Goal: Answer question/provide support: Share knowledge or assist other users

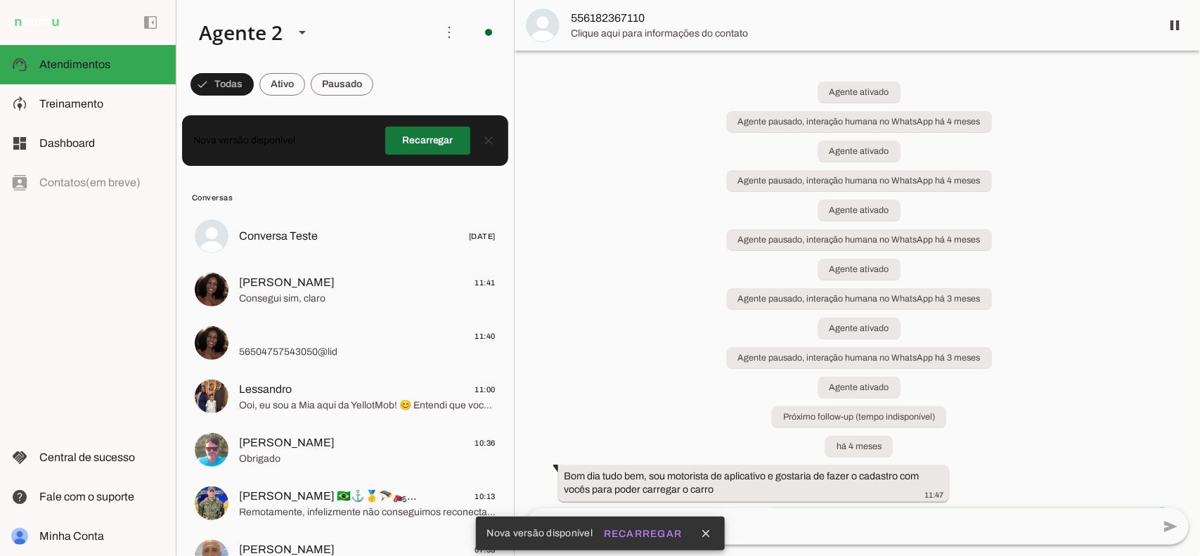
click at [409, 155] on span at bounding box center [427, 141] width 85 height 34
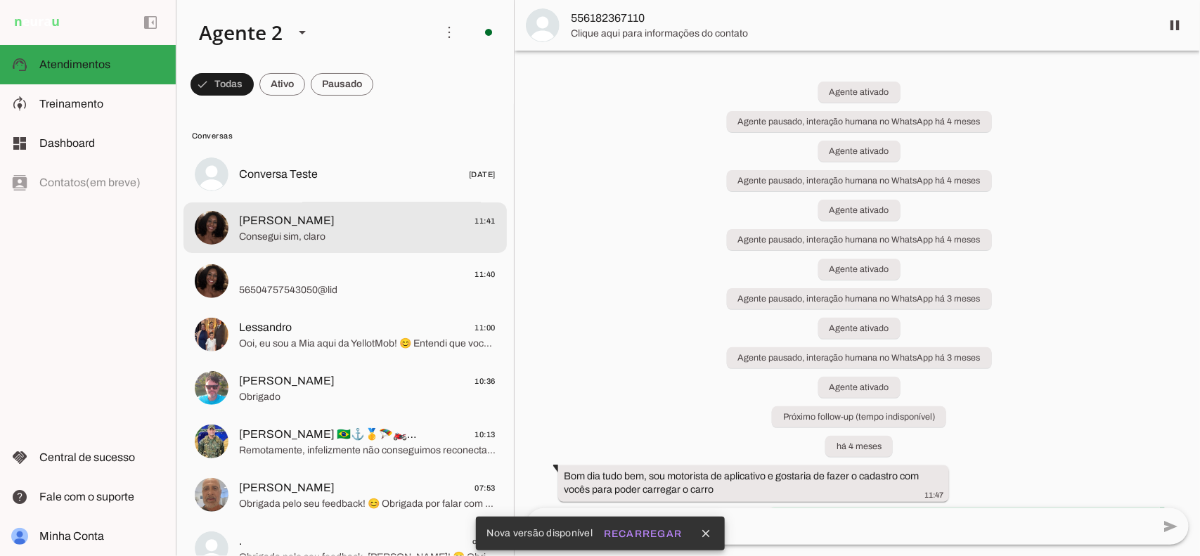
click at [339, 232] on span "Consegui sim, claro" at bounding box center [367, 236] width 256 height 14
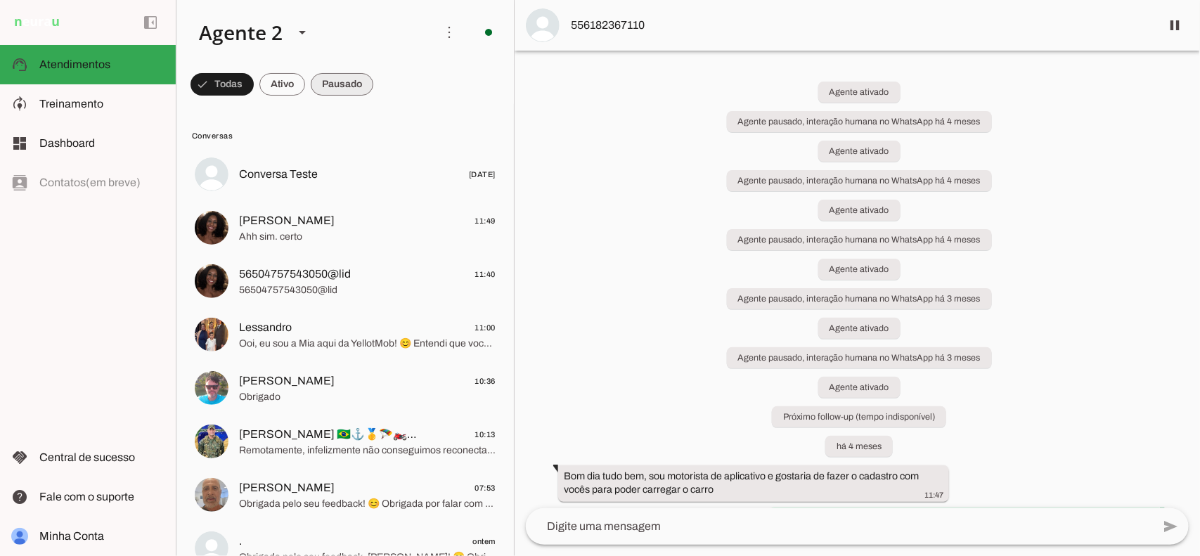
click at [348, 83] on span at bounding box center [342, 84] width 63 height 34
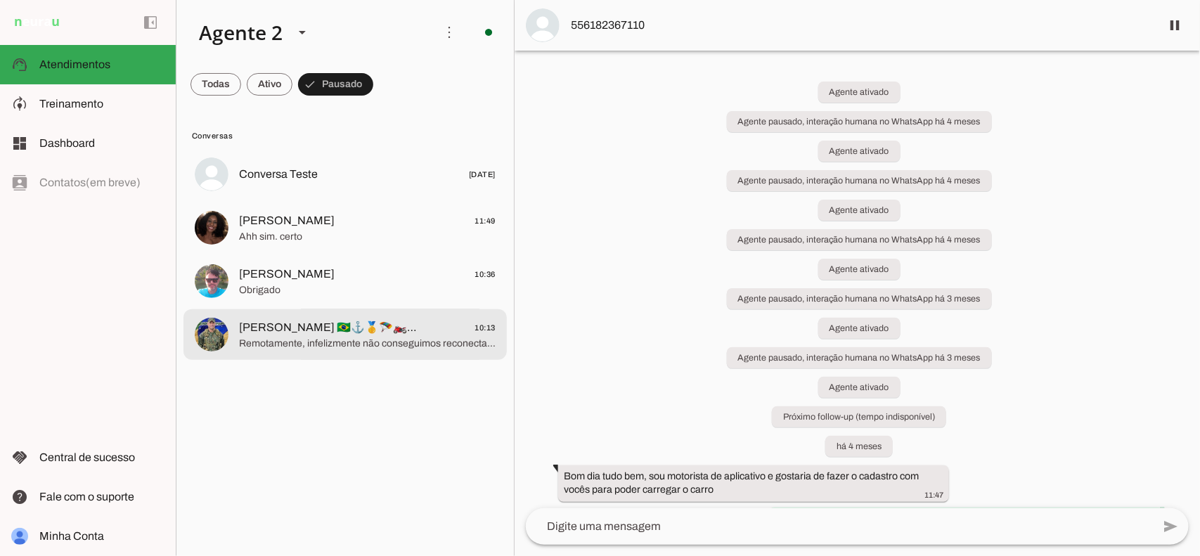
click at [420, 342] on span "Remotamente, infelizmente não conseguimos reconectar com a Internet da estação" at bounding box center [367, 343] width 256 height 14
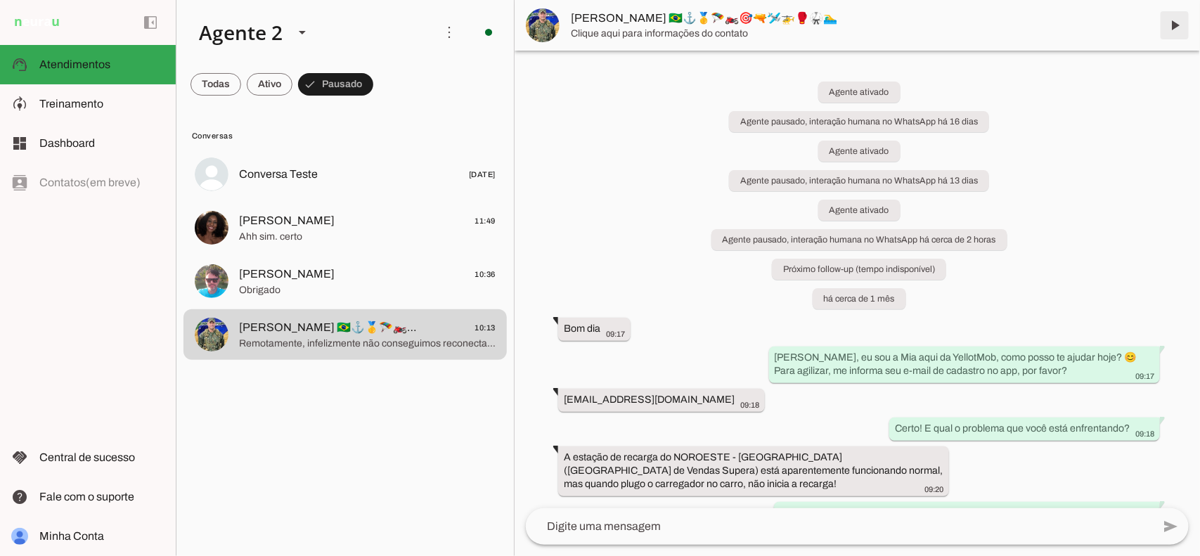
click at [1168, 41] on span at bounding box center [1174, 25] width 34 height 34
click at [1174, 21] on md-item "[PERSON_NAME] 🇧🇷⚓🥇🪂🏍️🎯🔫🛩️🚁🥊🥋🏊‍♂️" at bounding box center [856, 25] width 685 height 51
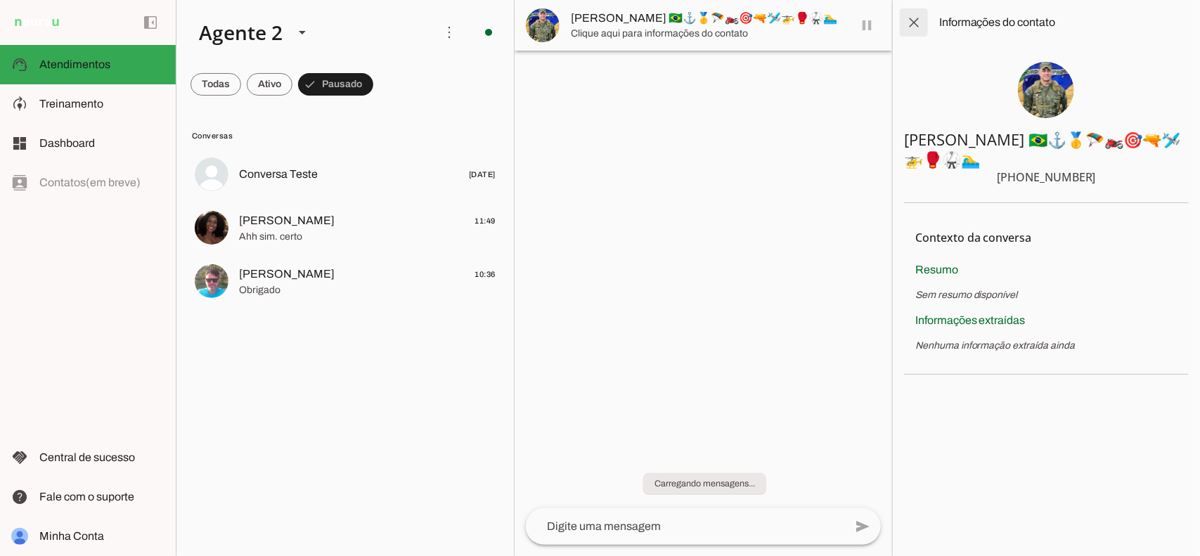
click at [918, 23] on span at bounding box center [914, 23] width 34 height 34
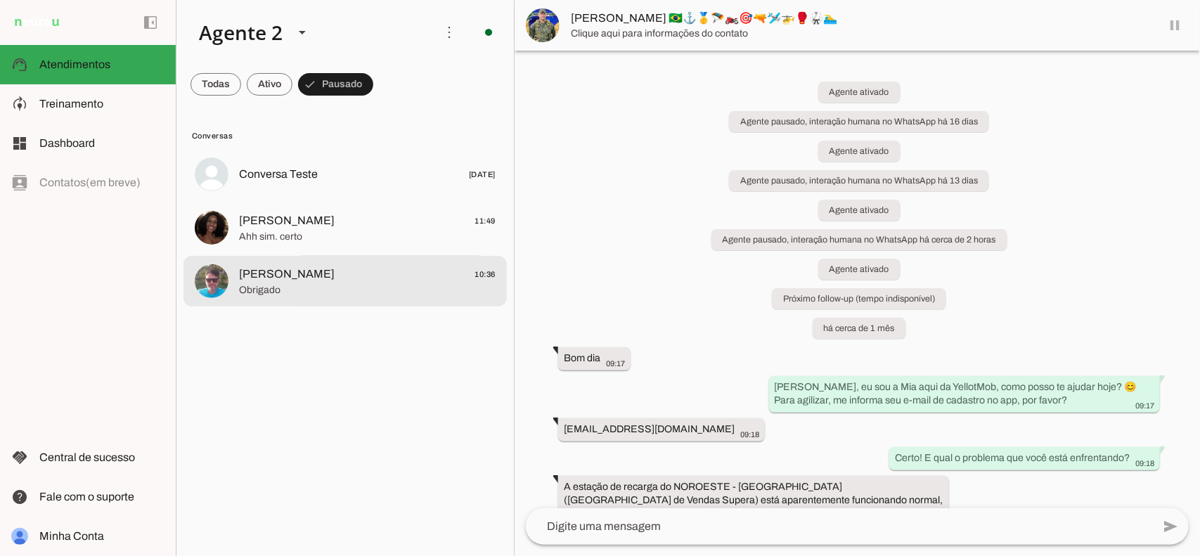
click at [317, 271] on span "[PERSON_NAME]" at bounding box center [287, 274] width 96 height 17
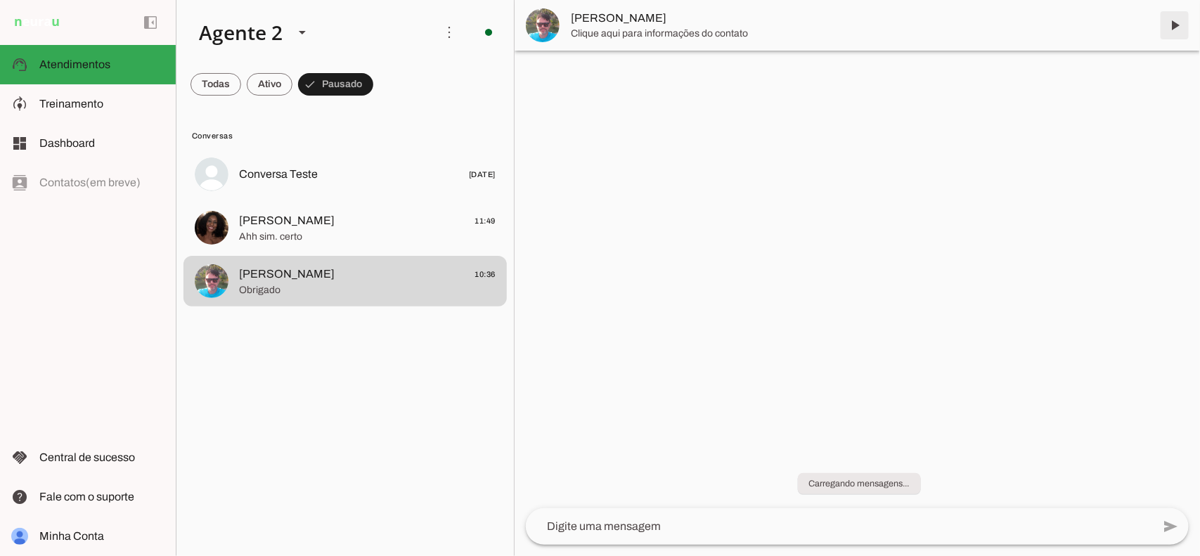
click at [1181, 22] on span at bounding box center [1174, 25] width 34 height 34
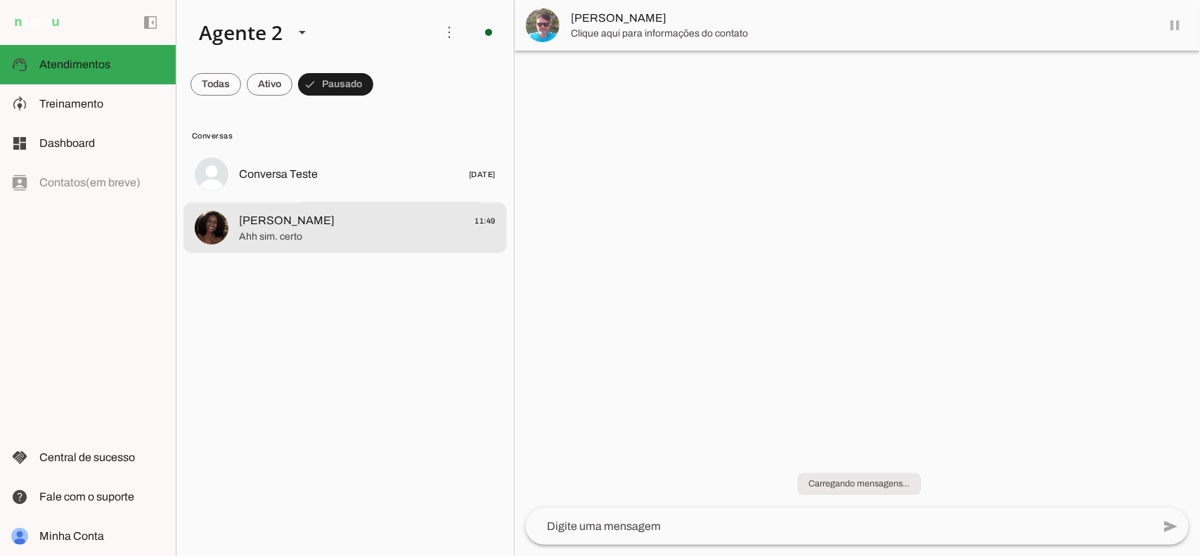
click at [381, 232] on span "Ahh sim. certo" at bounding box center [367, 236] width 256 height 14
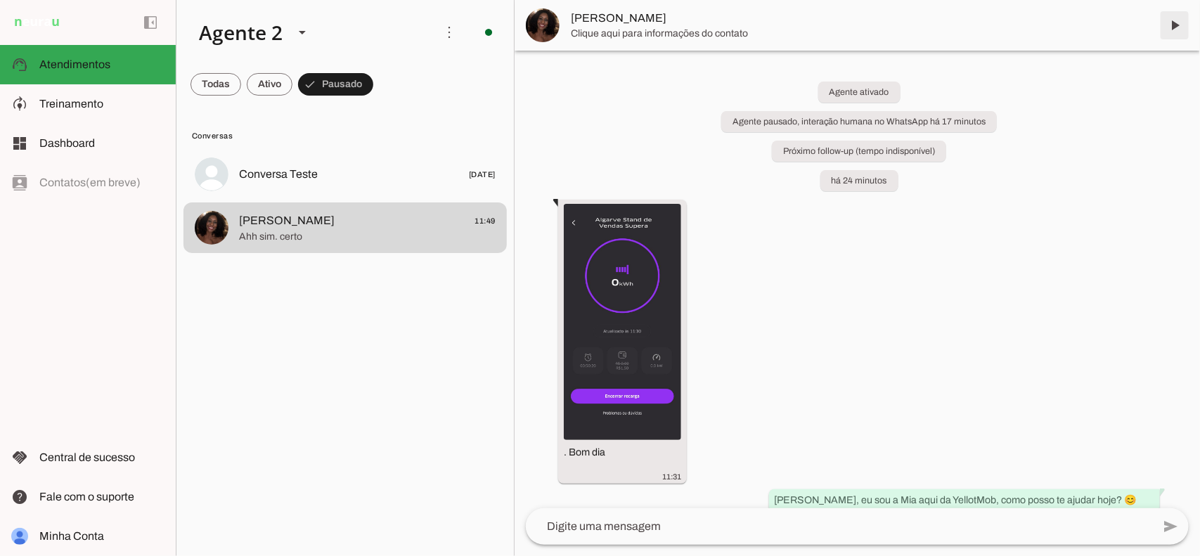
click at [1174, 26] on span at bounding box center [1174, 25] width 34 height 34
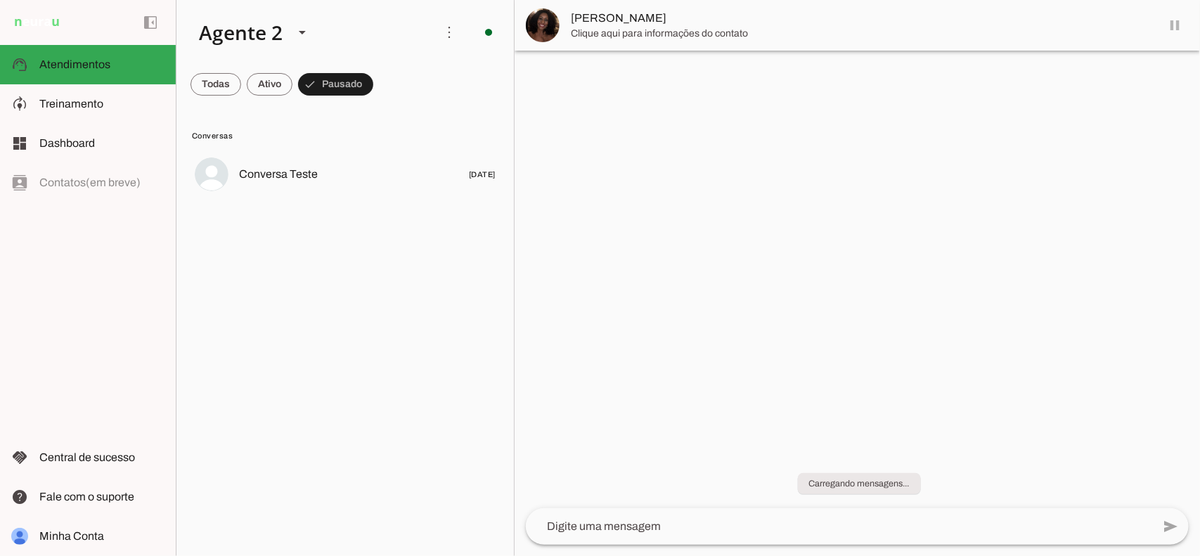
click at [221, 82] on span at bounding box center [215, 84] width 51 height 34
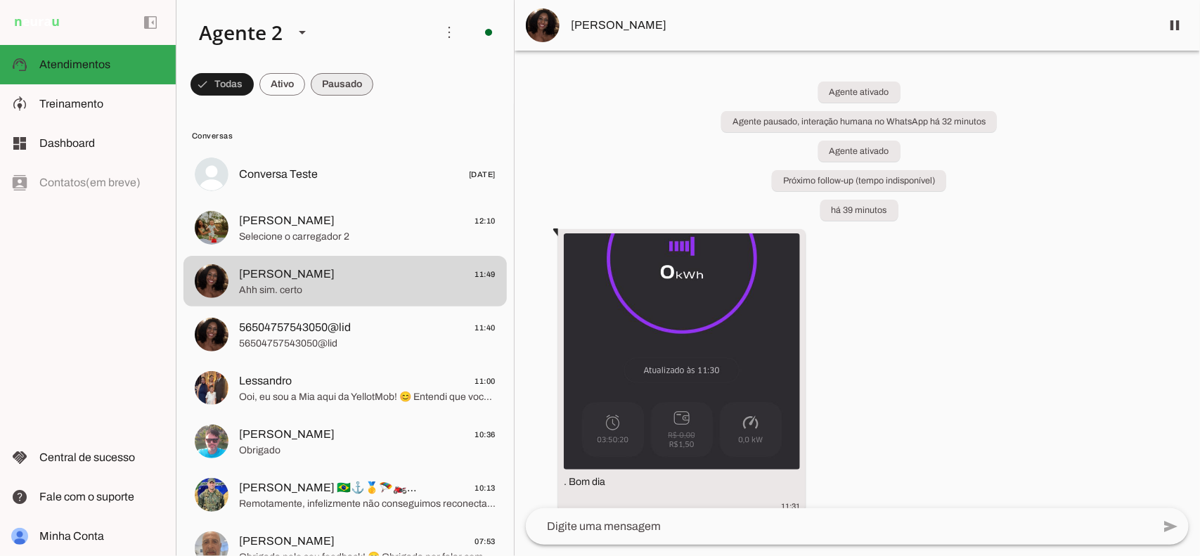
click at [349, 89] on span at bounding box center [342, 84] width 63 height 34
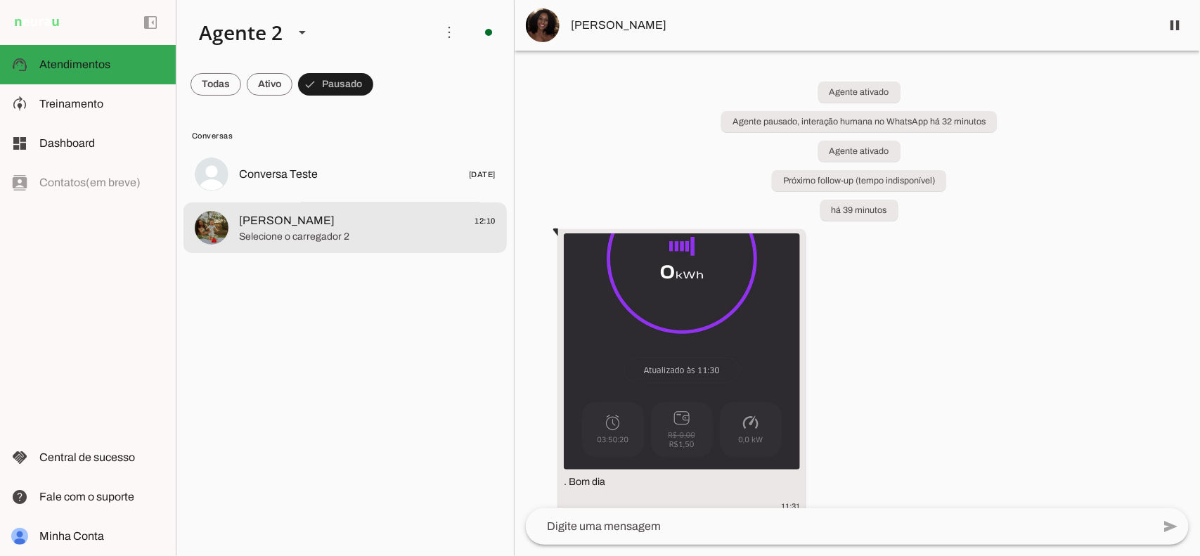
click at [313, 238] on span "Selecione o carregador 2" at bounding box center [367, 236] width 256 height 14
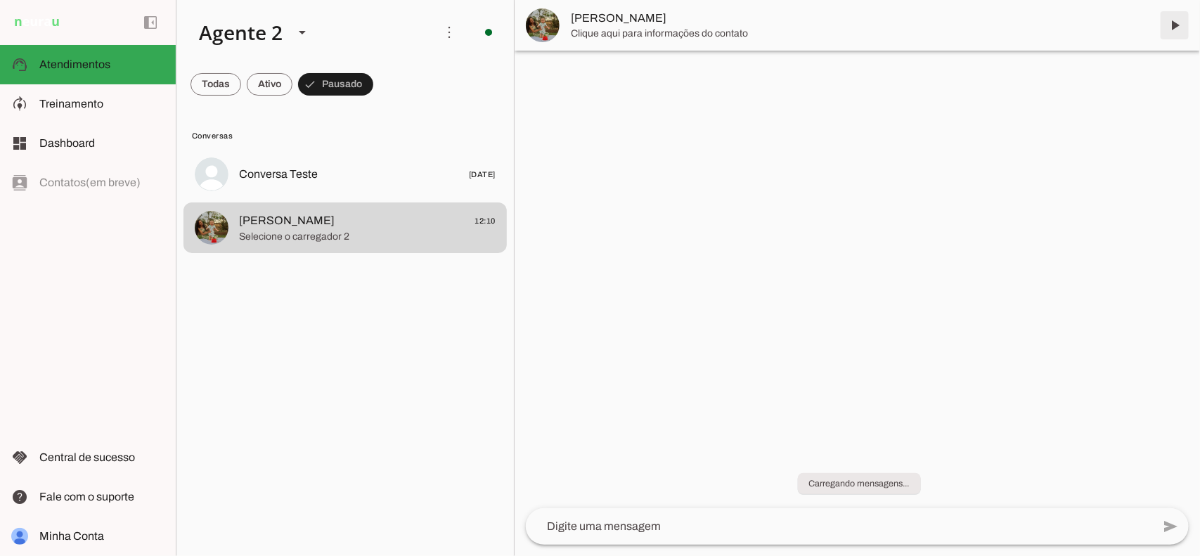
click at [1171, 13] on span at bounding box center [1174, 25] width 34 height 34
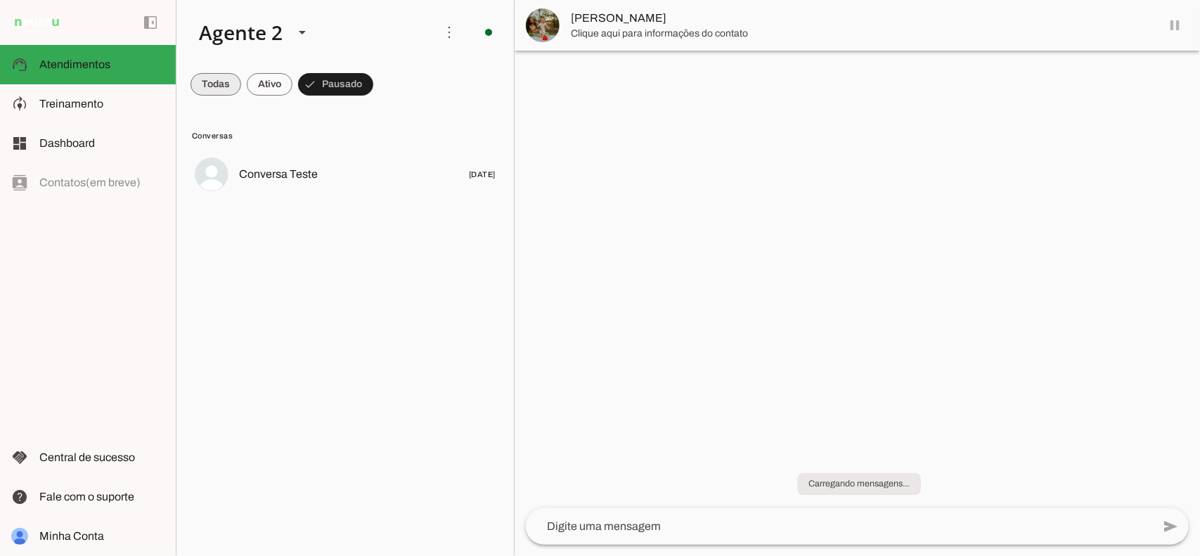
click at [208, 86] on span at bounding box center [215, 84] width 51 height 34
